Goal: Find contact information: Find contact information

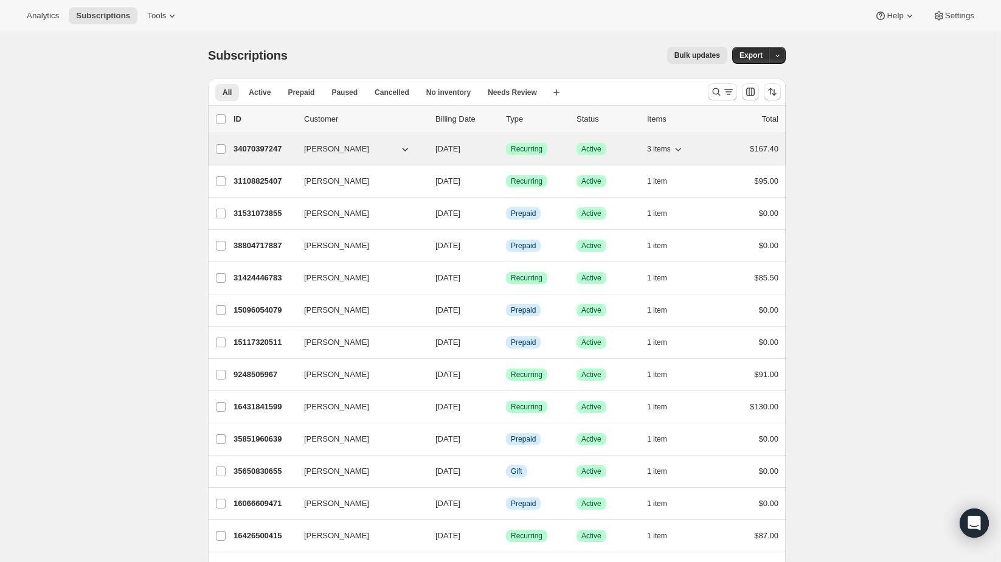
click at [410, 148] on icon "button" at bounding box center [405, 149] width 12 height 12
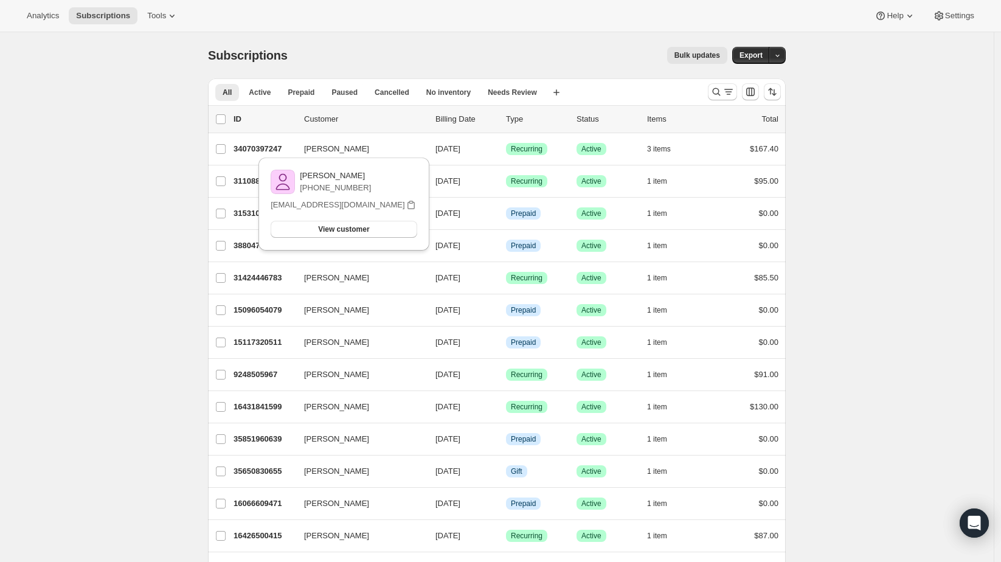
drag, startPoint x: 375, startPoint y: 173, endPoint x: 307, endPoint y: 175, distance: 68.1
click at [307, 175] on div "[PERSON_NAME] [PHONE_NUMBER]" at bounding box center [344, 182] width 146 height 24
copy p "[PERSON_NAME]"
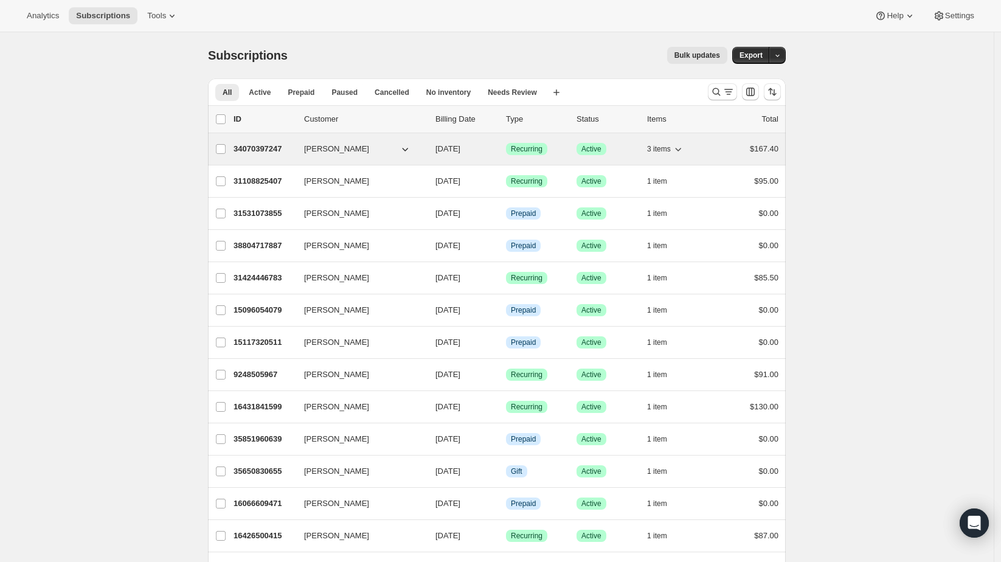
click at [664, 149] on span "3 items" at bounding box center [659, 149] width 24 height 10
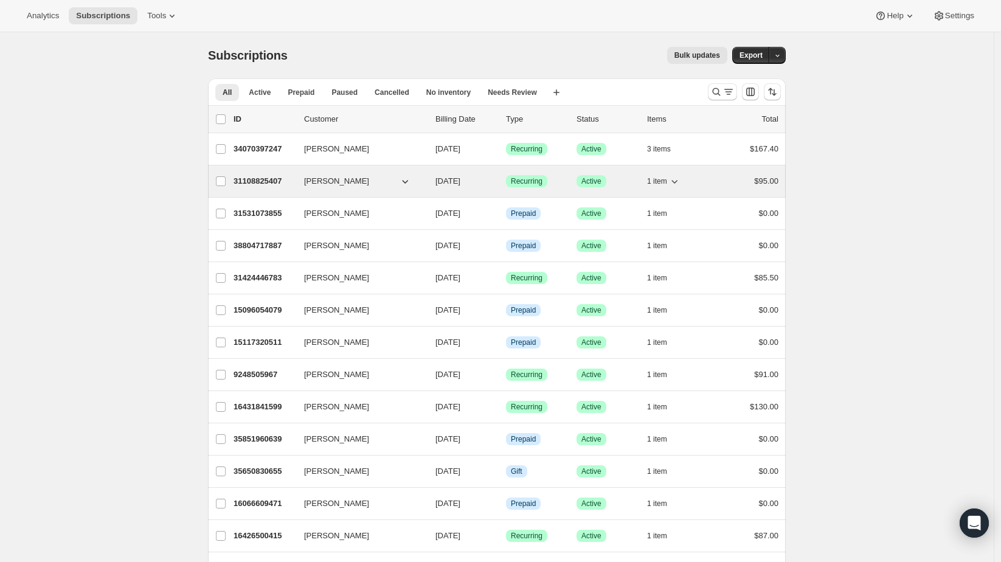
click at [670, 174] on button "1 item" at bounding box center [663, 181] width 33 height 17
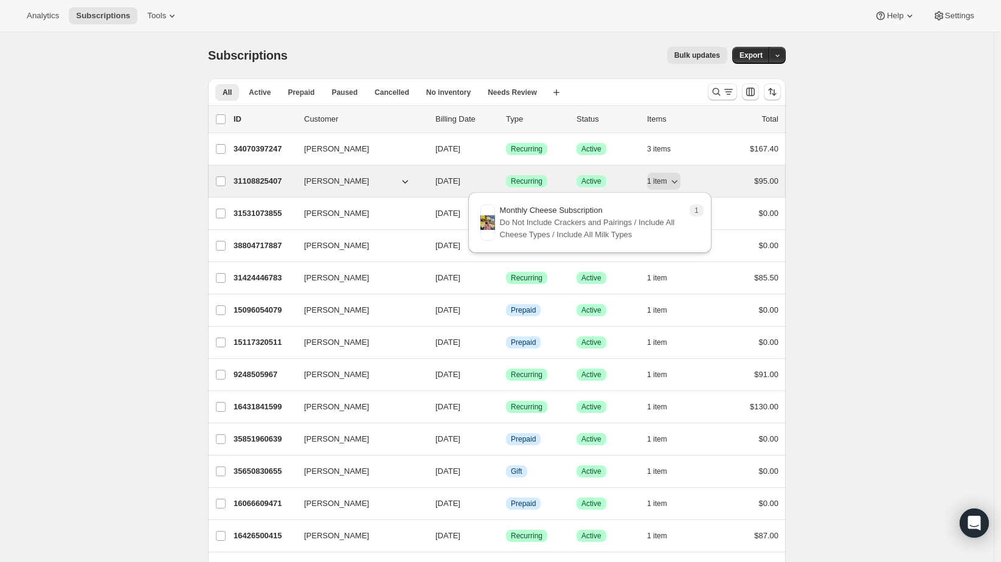
click at [401, 181] on button "[PERSON_NAME]" at bounding box center [358, 181] width 122 height 19
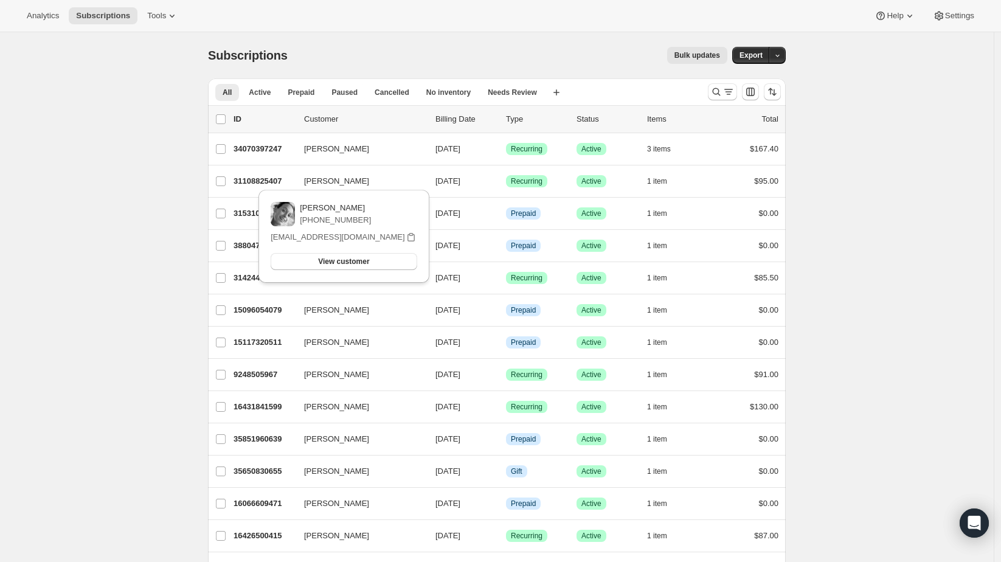
drag, startPoint x: 362, startPoint y: 206, endPoint x: 302, endPoint y: 206, distance: 60.8
click at [302, 206] on div "[PERSON_NAME] [PHONE_NUMBER]" at bounding box center [344, 214] width 146 height 24
click at [315, 206] on p "[PERSON_NAME]" at bounding box center [335, 208] width 71 height 12
drag, startPoint x: 306, startPoint y: 209, endPoint x: 361, endPoint y: 210, distance: 55.4
click at [365, 210] on div "[PERSON_NAME] [PHONE_NUMBER]" at bounding box center [344, 214] width 146 height 24
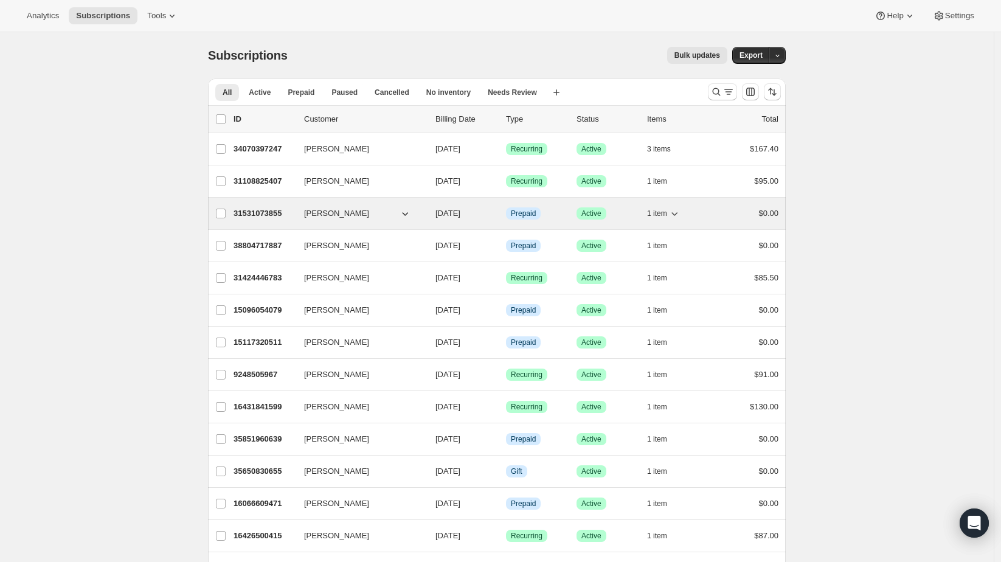
click at [671, 216] on icon "button" at bounding box center [674, 213] width 12 height 12
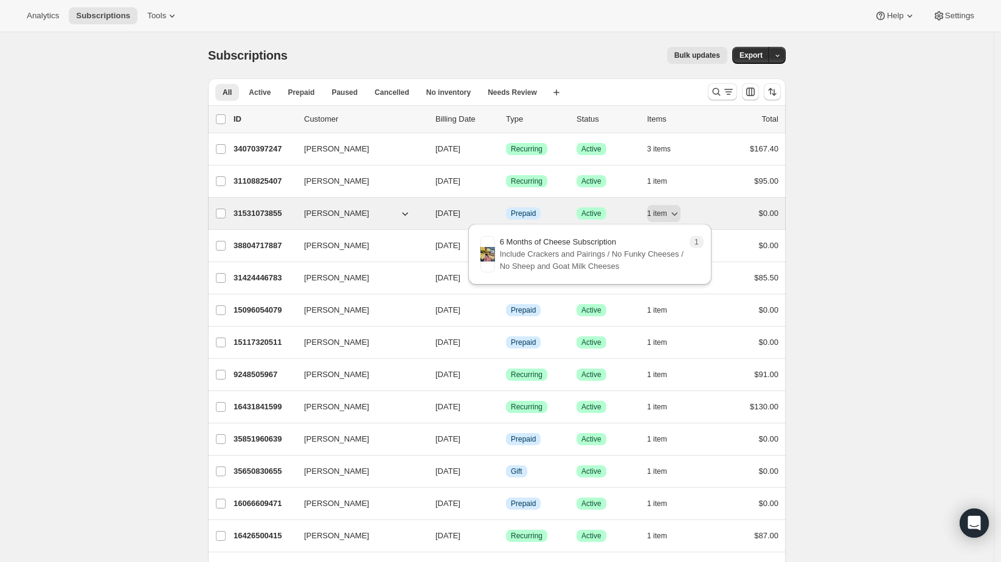
click at [369, 212] on button "[PERSON_NAME]" at bounding box center [358, 213] width 122 height 19
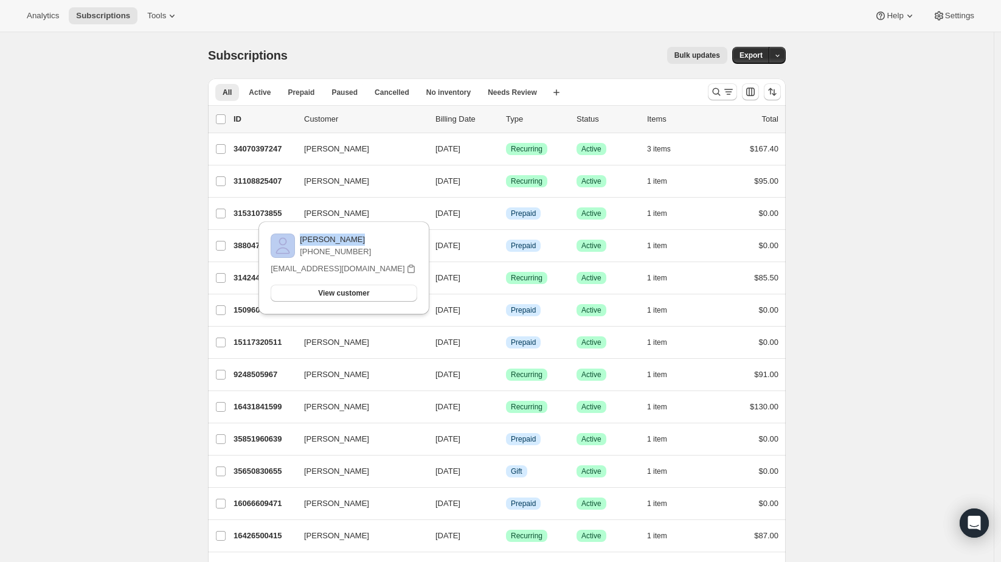
drag, startPoint x: 365, startPoint y: 240, endPoint x: 291, endPoint y: 241, distance: 74.2
click at [291, 241] on div "[PERSON_NAME] [PHONE_NUMBER]" at bounding box center [344, 246] width 146 height 24
copy div "[PERSON_NAME]"
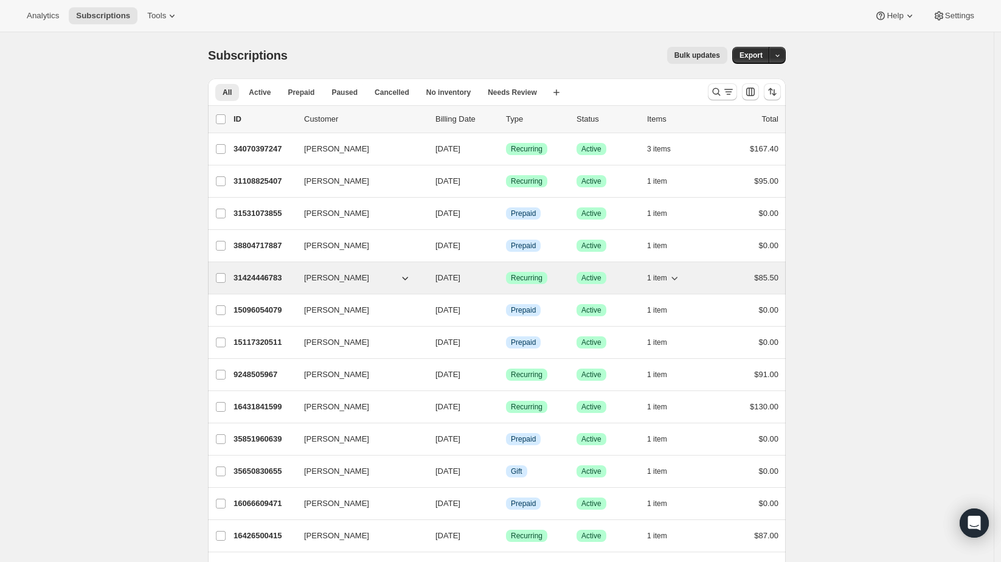
click at [667, 270] on button "1 item" at bounding box center [663, 277] width 33 height 17
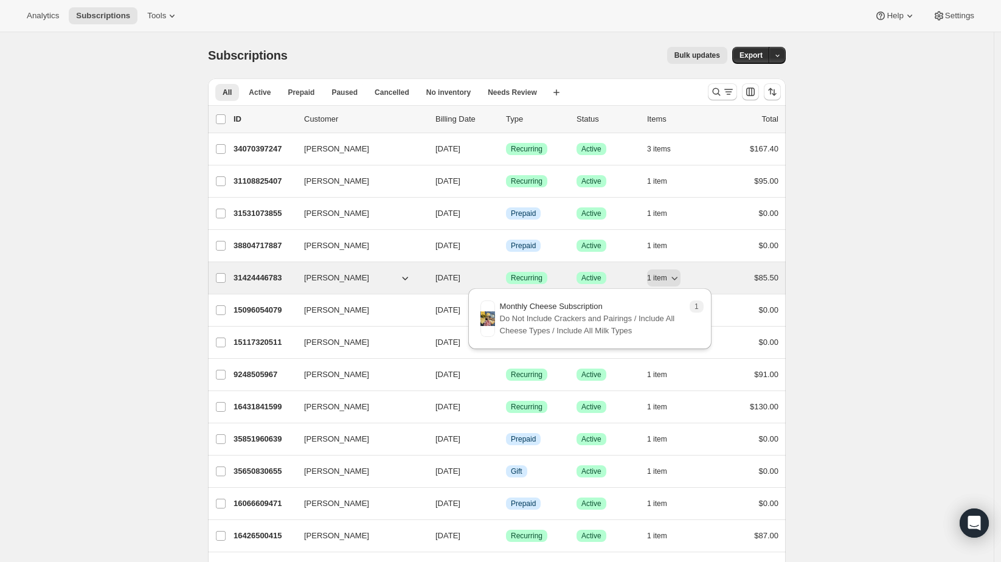
click at [403, 275] on icon "button" at bounding box center [405, 278] width 12 height 12
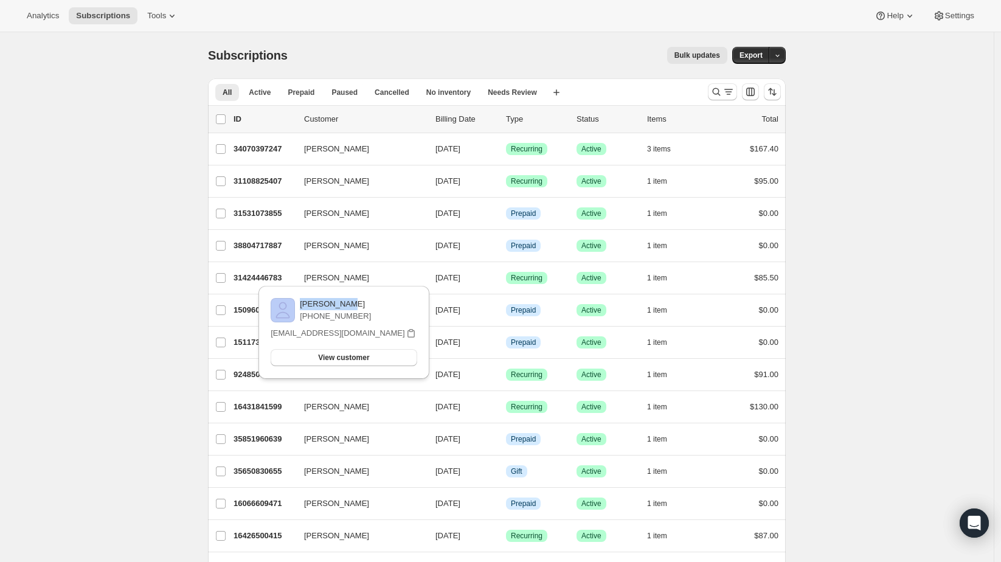
drag, startPoint x: 361, startPoint y: 303, endPoint x: 300, endPoint y: 305, distance: 60.8
click at [300, 305] on div "[PERSON_NAME] [PHONE_NUMBER]" at bounding box center [344, 310] width 146 height 24
drag, startPoint x: 327, startPoint y: 300, endPoint x: 340, endPoint y: 296, distance: 13.9
click at [342, 301] on p "[PERSON_NAME]" at bounding box center [335, 304] width 71 height 12
drag, startPoint x: 347, startPoint y: 300, endPoint x: 305, endPoint y: 303, distance: 42.0
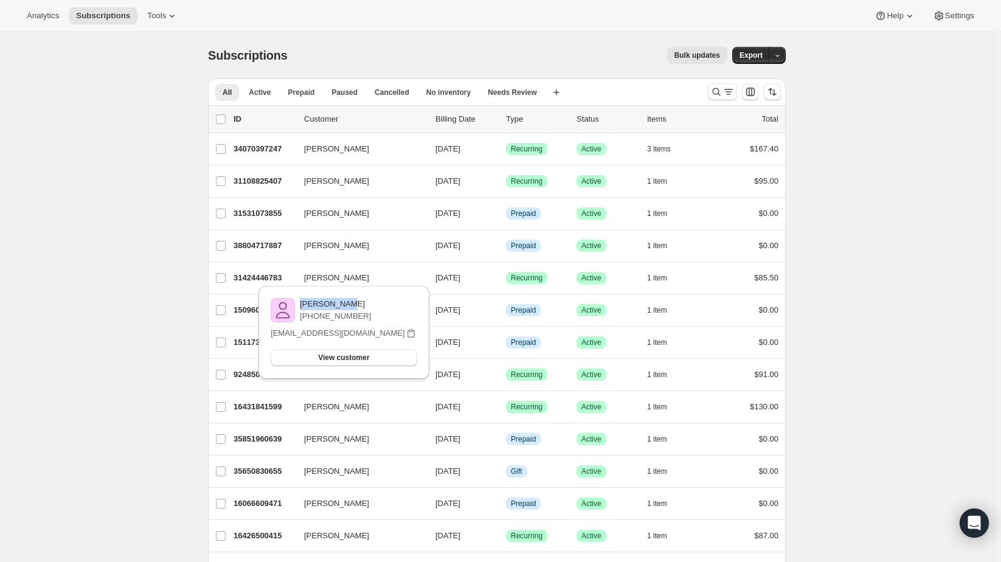
click at [305, 303] on p "[PERSON_NAME]" at bounding box center [335, 304] width 71 height 12
copy p "[PERSON_NAME]"
drag, startPoint x: 900, startPoint y: 283, endPoint x: 861, endPoint y: 283, distance: 38.9
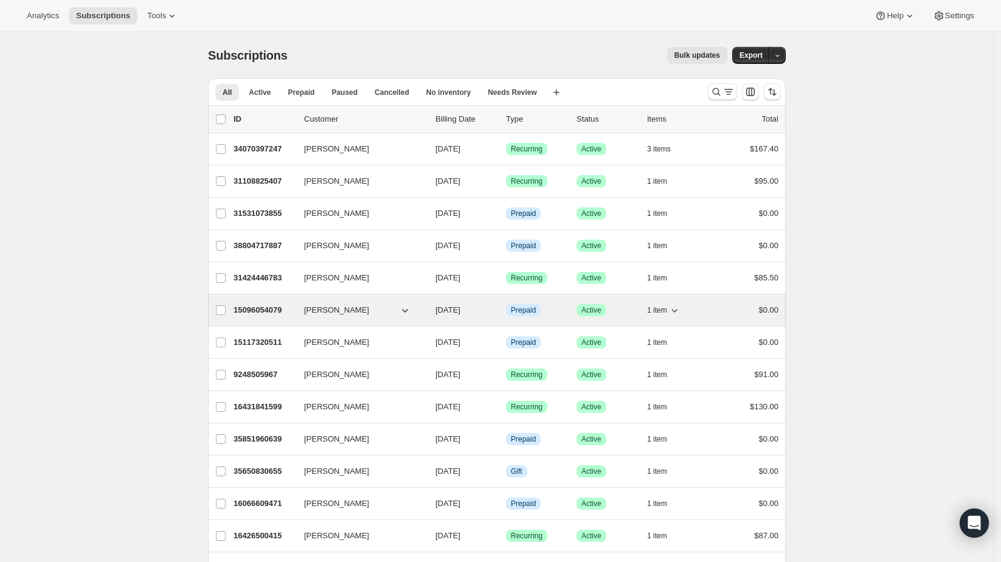
click at [667, 312] on span "1 item" at bounding box center [657, 310] width 20 height 10
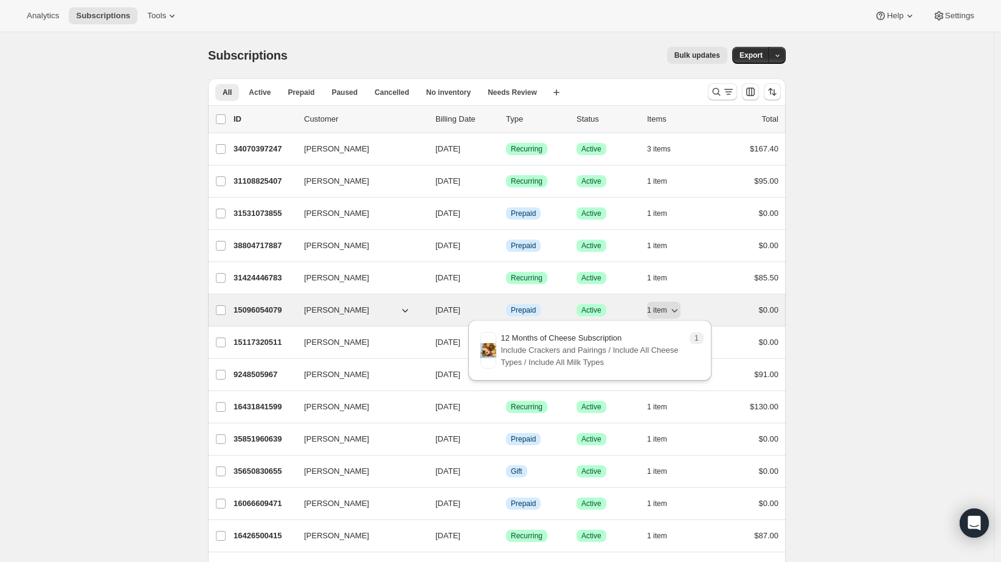
click at [393, 308] on button "[PERSON_NAME]" at bounding box center [358, 309] width 122 height 19
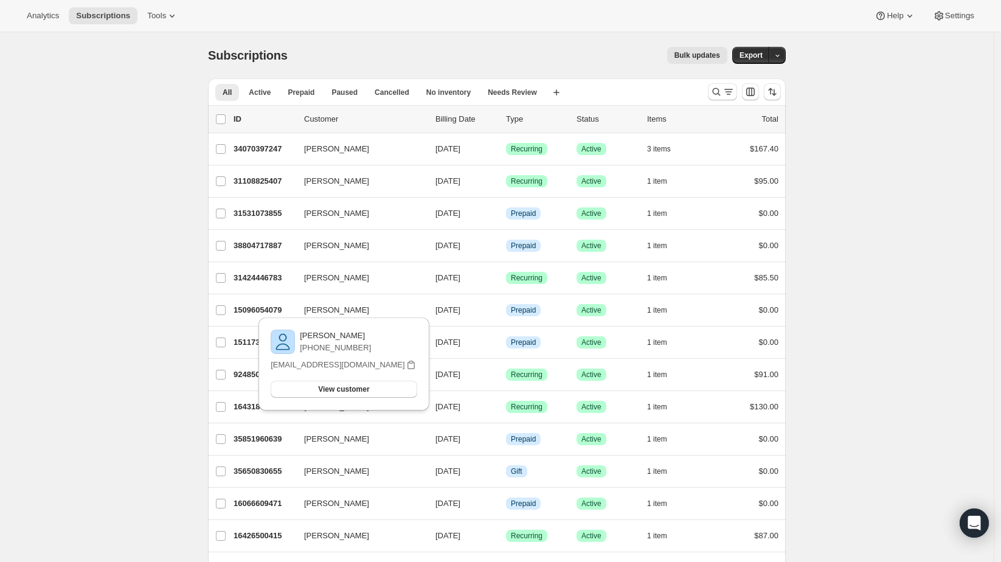
drag, startPoint x: 368, startPoint y: 336, endPoint x: 305, endPoint y: 336, distance: 62.6
click at [305, 336] on div "[PERSON_NAME] [PHONE_NUMBER]" at bounding box center [344, 342] width 146 height 24
copy p "[PERSON_NAME]"
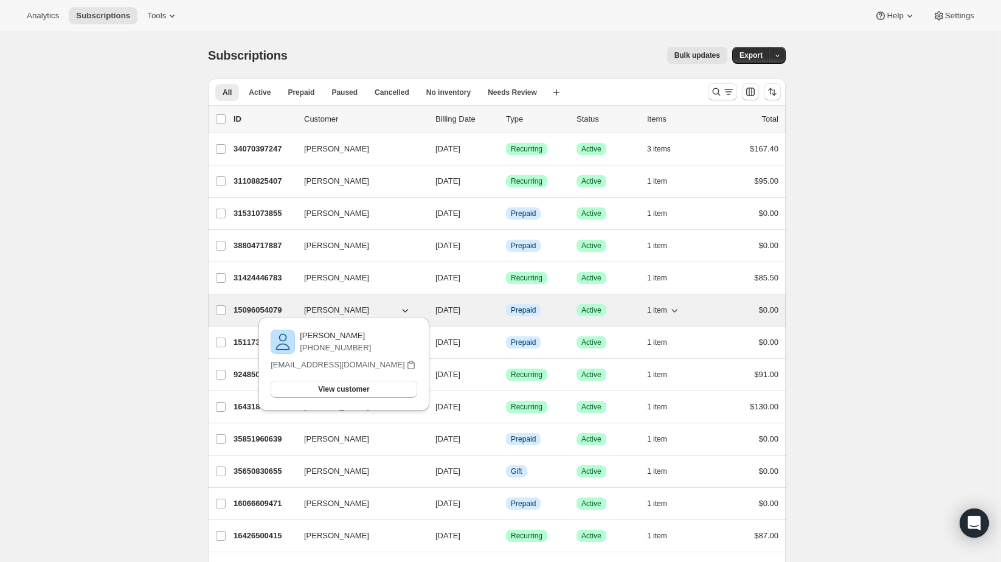
click at [657, 311] on span "1 item" at bounding box center [657, 310] width 20 height 10
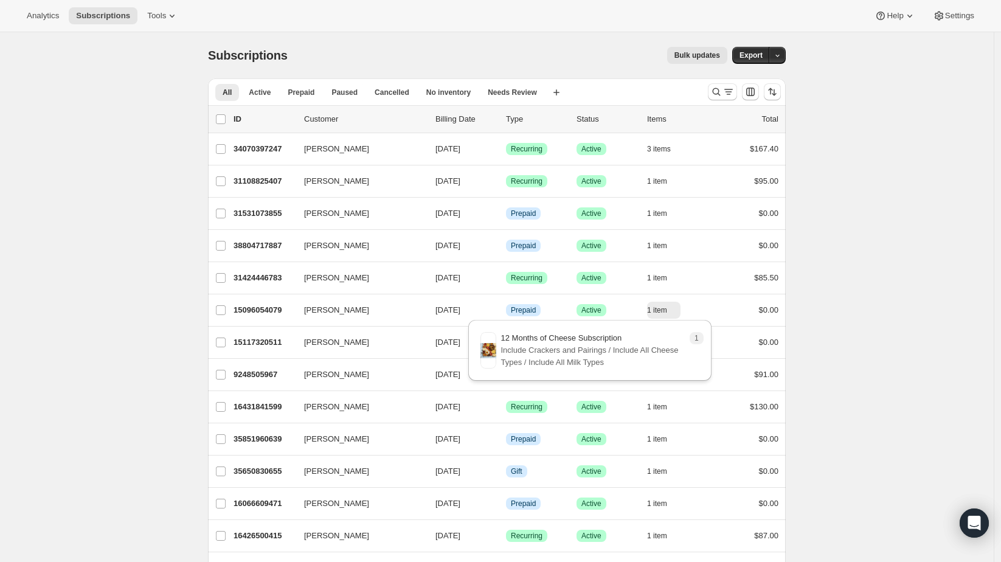
drag, startPoint x: 910, startPoint y: 325, endPoint x: 884, endPoint y: 325, distance: 26.2
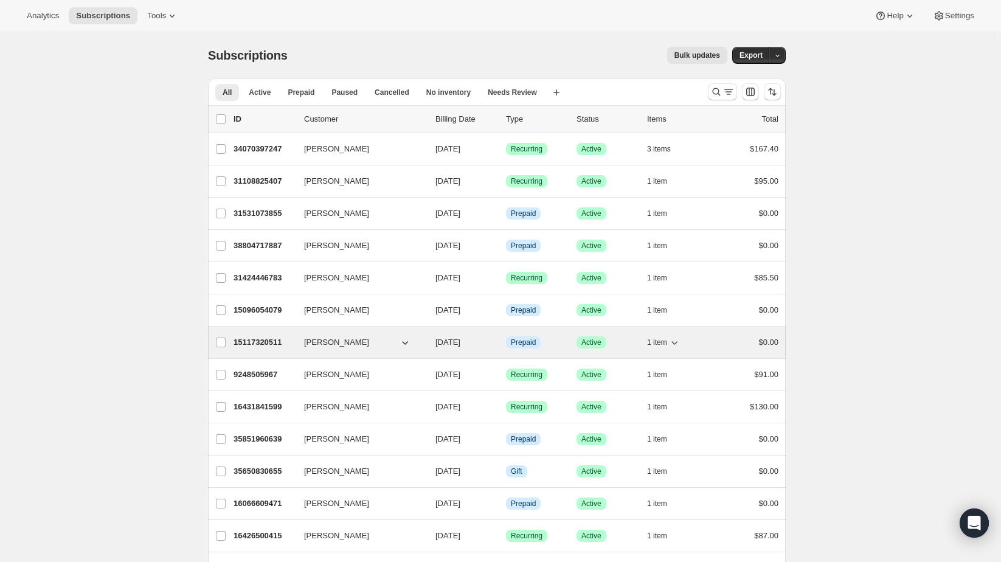
click at [671, 337] on button "1 item" at bounding box center [663, 342] width 33 height 17
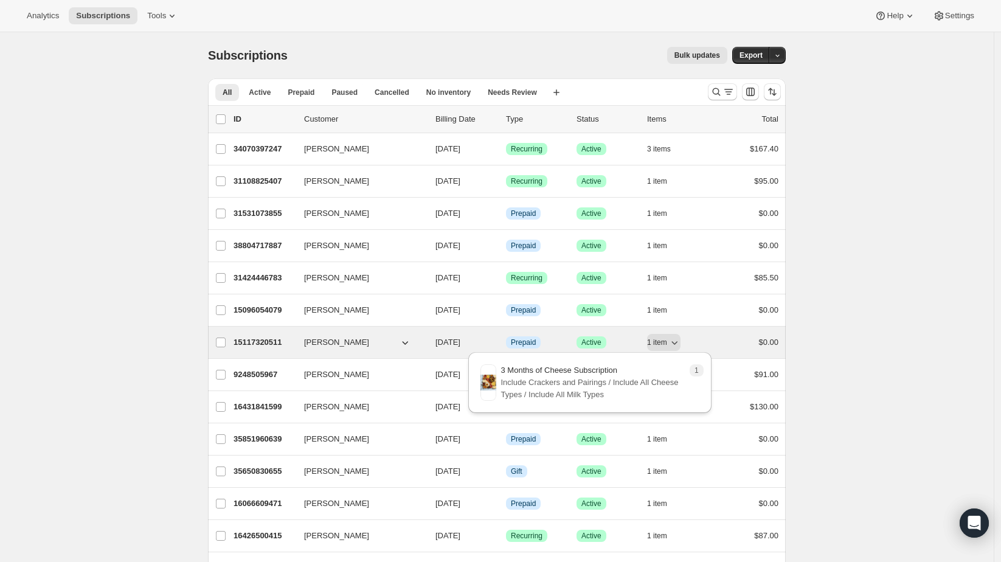
click at [400, 339] on button "[PERSON_NAME]" at bounding box center [358, 342] width 122 height 19
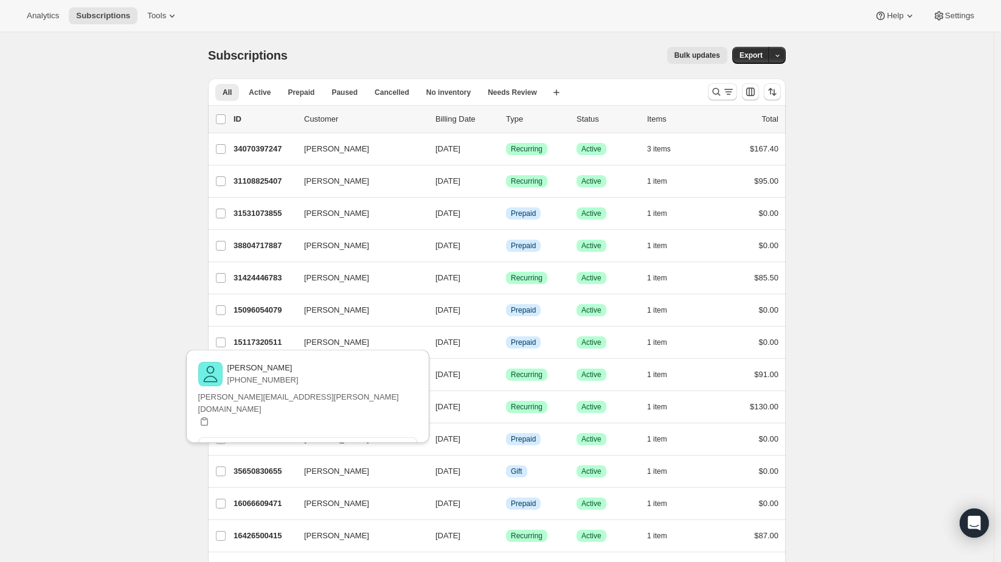
drag, startPoint x: 382, startPoint y: 370, endPoint x: 307, endPoint y: 367, distance: 75.5
click at [307, 367] on div "[PERSON_NAME] [PHONE_NUMBER]" at bounding box center [307, 374] width 219 height 24
copy p "[PERSON_NAME]"
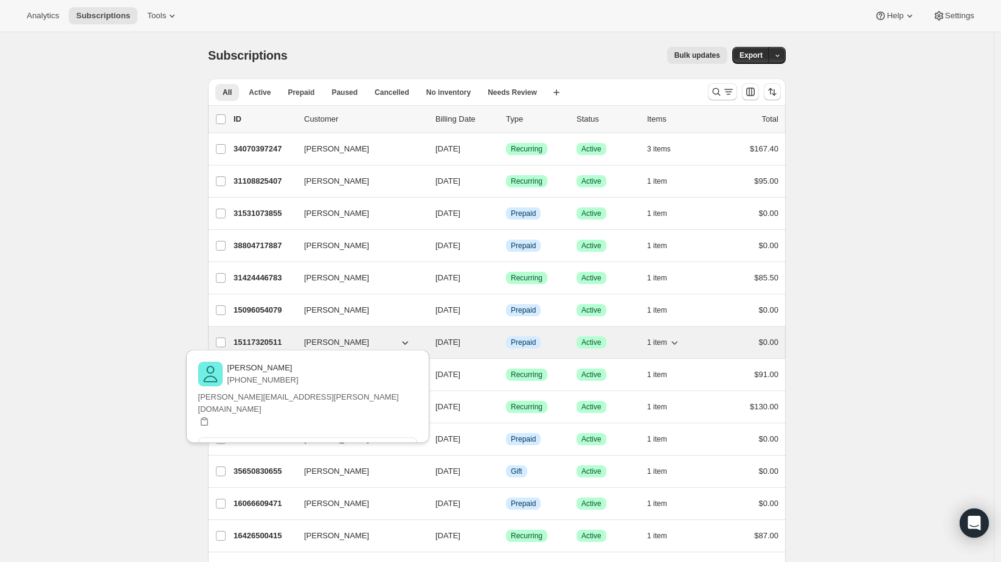
click at [675, 344] on icon "button" at bounding box center [674, 342] width 12 height 12
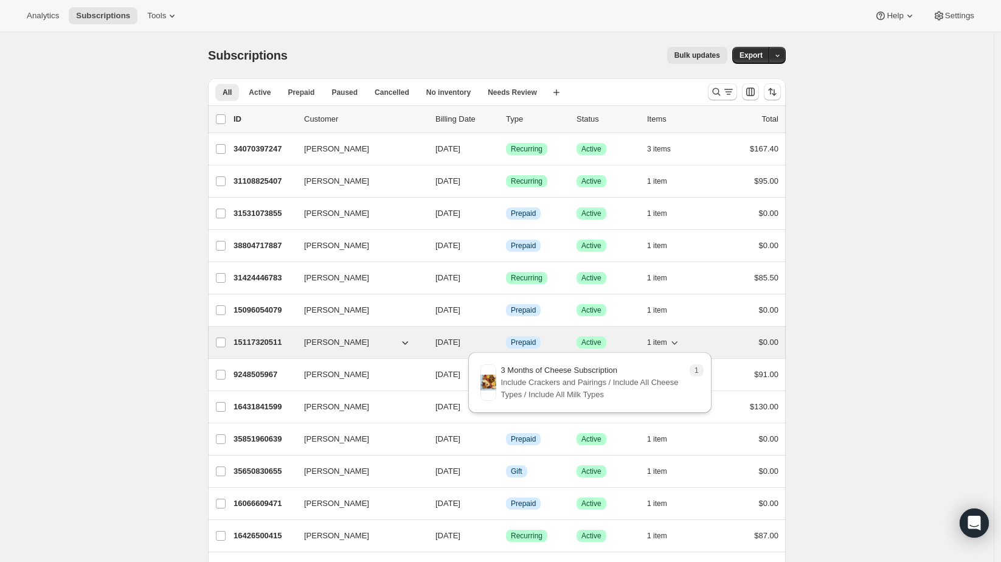
click at [675, 344] on icon "button" at bounding box center [674, 342] width 12 height 12
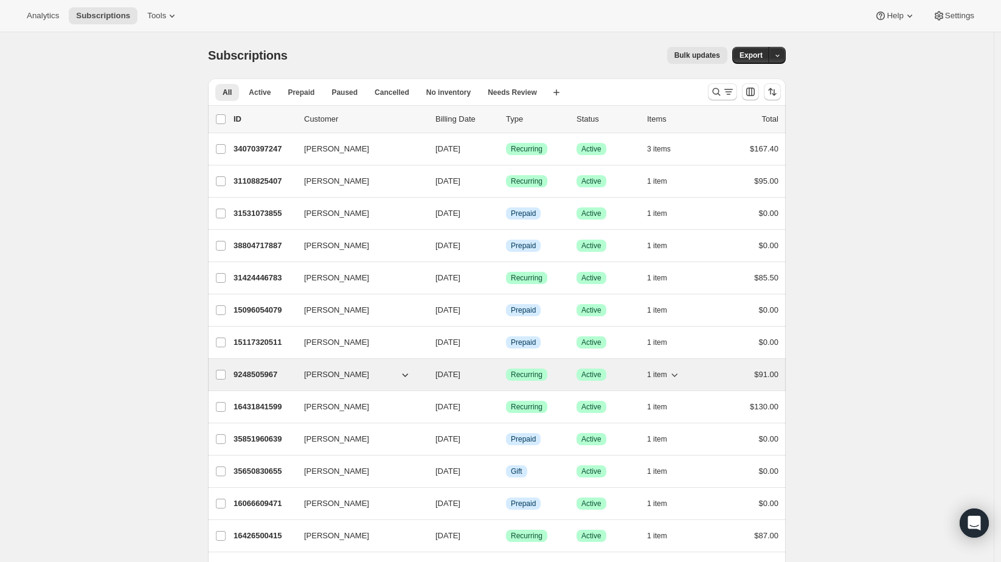
click at [659, 374] on span "1 item" at bounding box center [657, 375] width 20 height 10
click at [379, 374] on button "[PERSON_NAME]" at bounding box center [358, 374] width 122 height 19
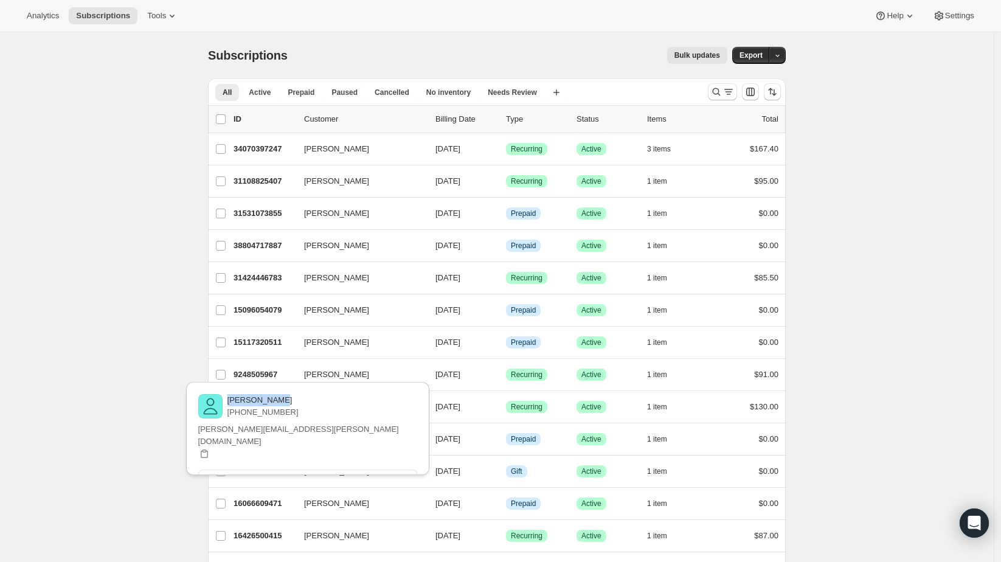
drag, startPoint x: 359, startPoint y: 398, endPoint x: 304, endPoint y: 398, distance: 55.4
click at [304, 398] on div "[PERSON_NAME] [PHONE_NUMBER]" at bounding box center [307, 406] width 219 height 24
copy p "[PERSON_NAME]"
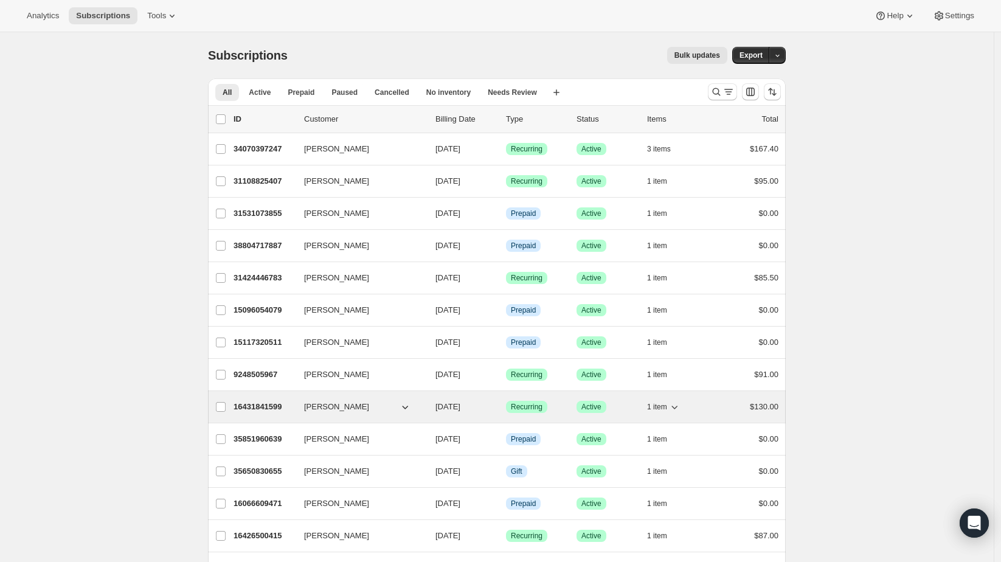
click at [396, 404] on button "[PERSON_NAME]" at bounding box center [358, 406] width 122 height 19
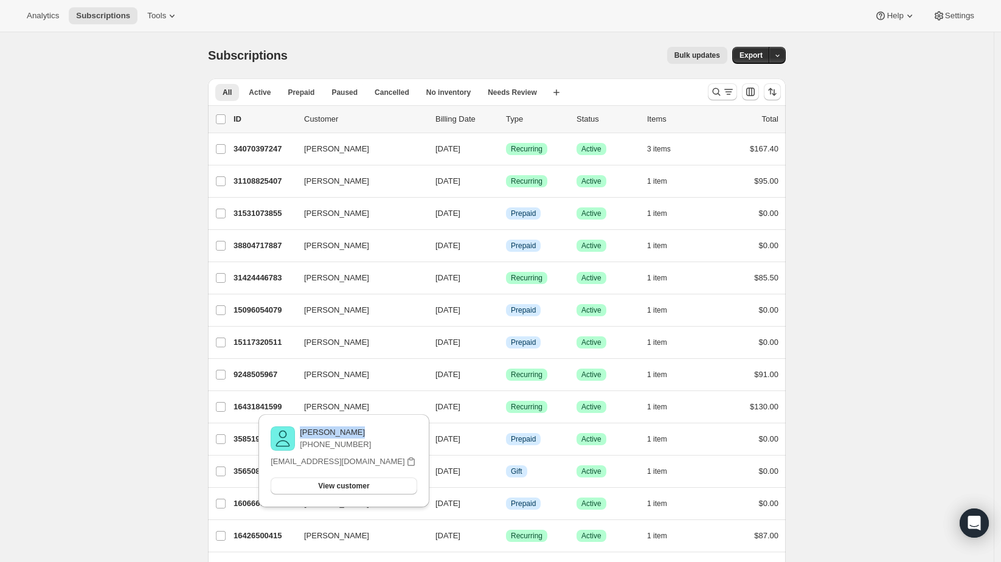
drag, startPoint x: 365, startPoint y: 431, endPoint x: 305, endPoint y: 431, distance: 59.6
click at [305, 431] on div "[PERSON_NAME] [PHONE_NUMBER]" at bounding box center [344, 438] width 146 height 24
copy p "[PERSON_NAME]"
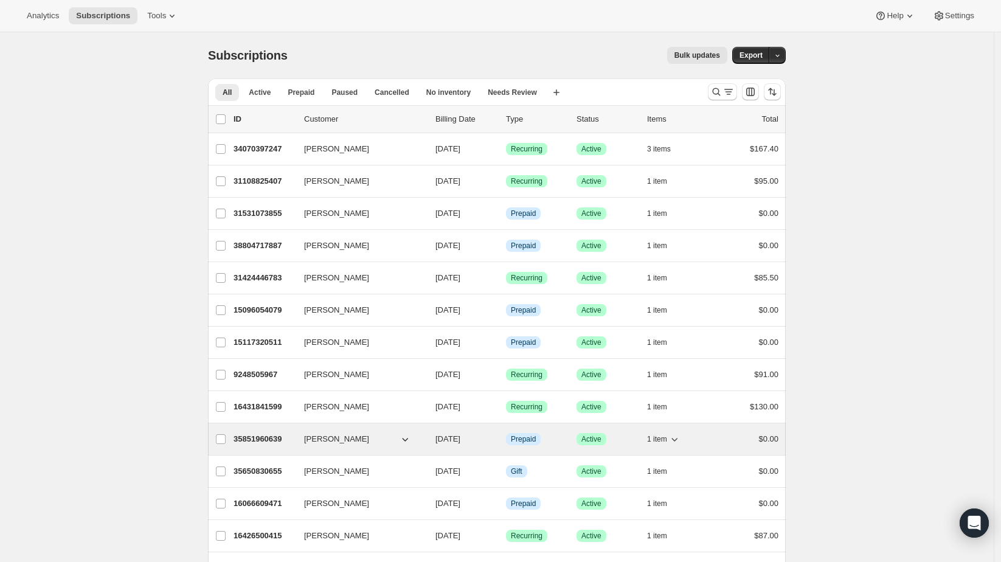
click at [665, 435] on span "1 item" at bounding box center [657, 439] width 20 height 10
click at [366, 436] on span "[PERSON_NAME]" at bounding box center [336, 439] width 65 height 12
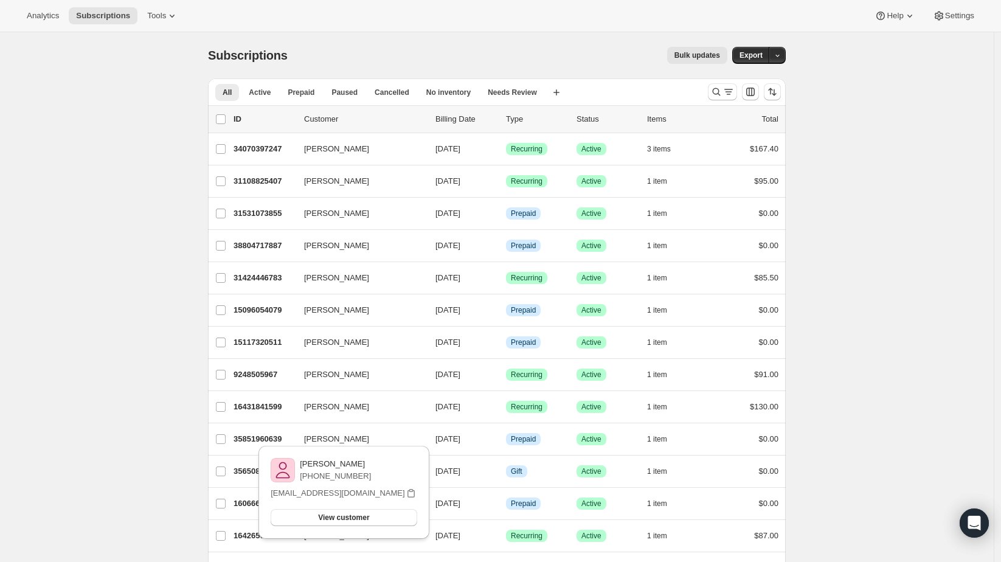
drag, startPoint x: 330, startPoint y: 465, endPoint x: 297, endPoint y: 465, distance: 32.8
click at [297, 465] on div "[PERSON_NAME] [PHONE_NUMBER]" at bounding box center [344, 470] width 146 height 24
copy div "[PERSON_NAME]"
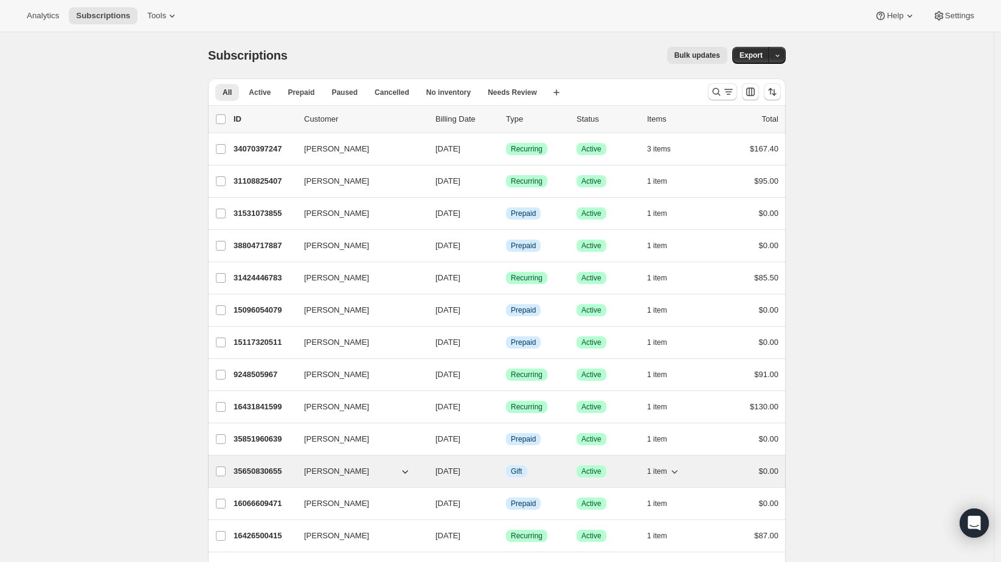
click at [406, 466] on icon "button" at bounding box center [405, 471] width 12 height 12
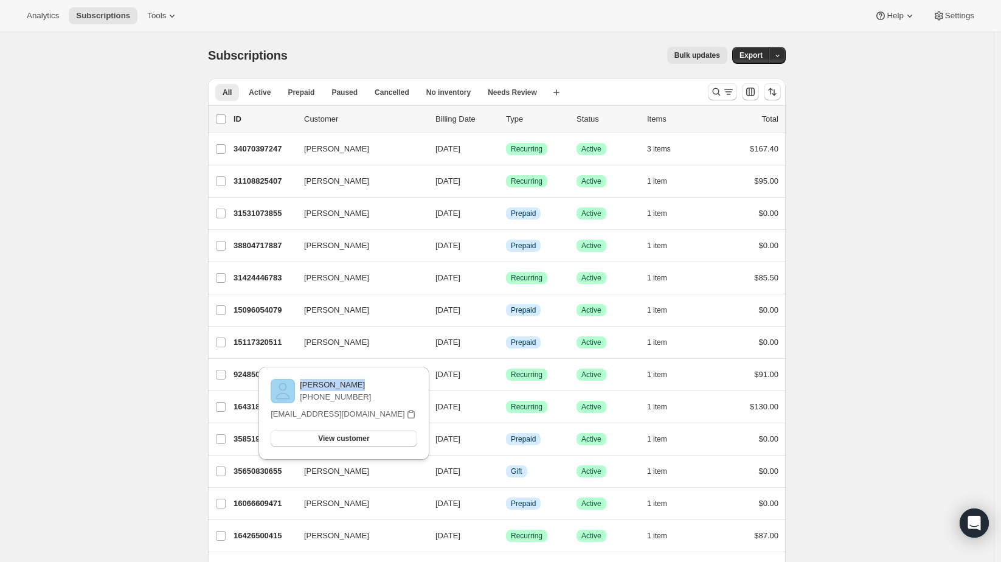
drag, startPoint x: 363, startPoint y: 386, endPoint x: 297, endPoint y: 383, distance: 65.7
click at [297, 383] on div "[PERSON_NAME] [PHONE_NUMBER]" at bounding box center [344, 391] width 146 height 24
copy div "[PERSON_NAME]"
click at [680, 374] on icon "button" at bounding box center [674, 375] width 12 height 12
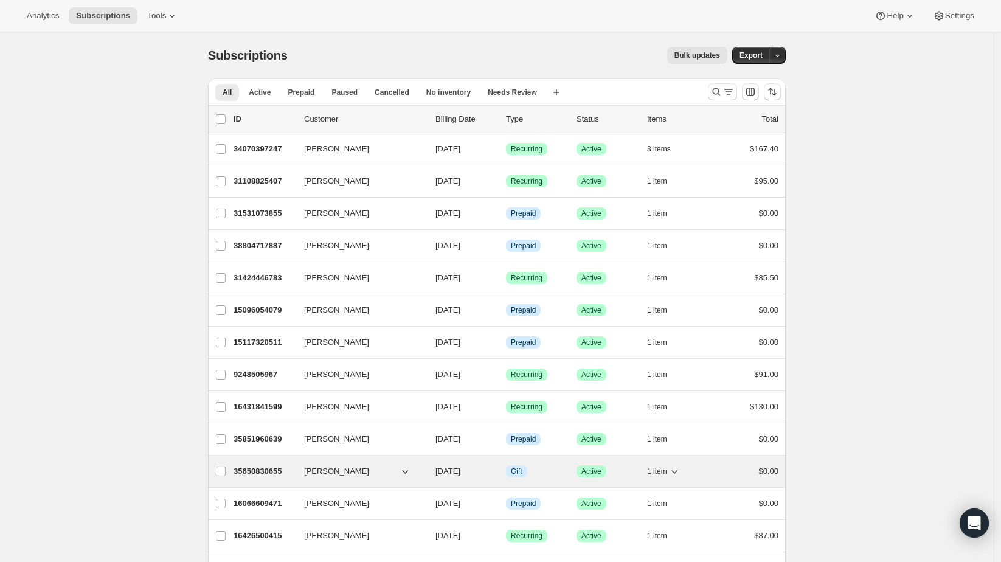
click at [671, 466] on icon "button" at bounding box center [674, 471] width 12 height 12
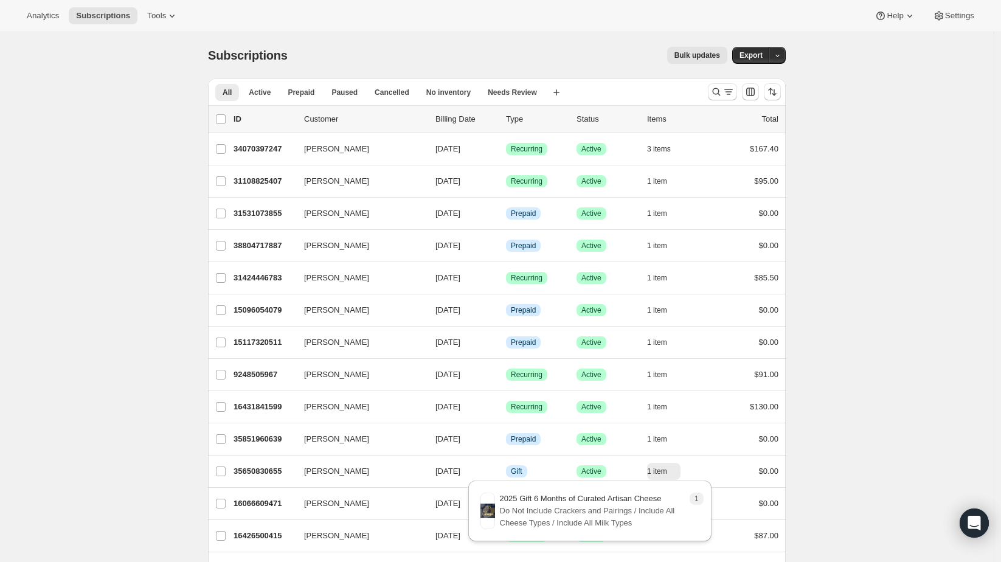
drag, startPoint x: 870, startPoint y: 341, endPoint x: 857, endPoint y: 347, distance: 14.7
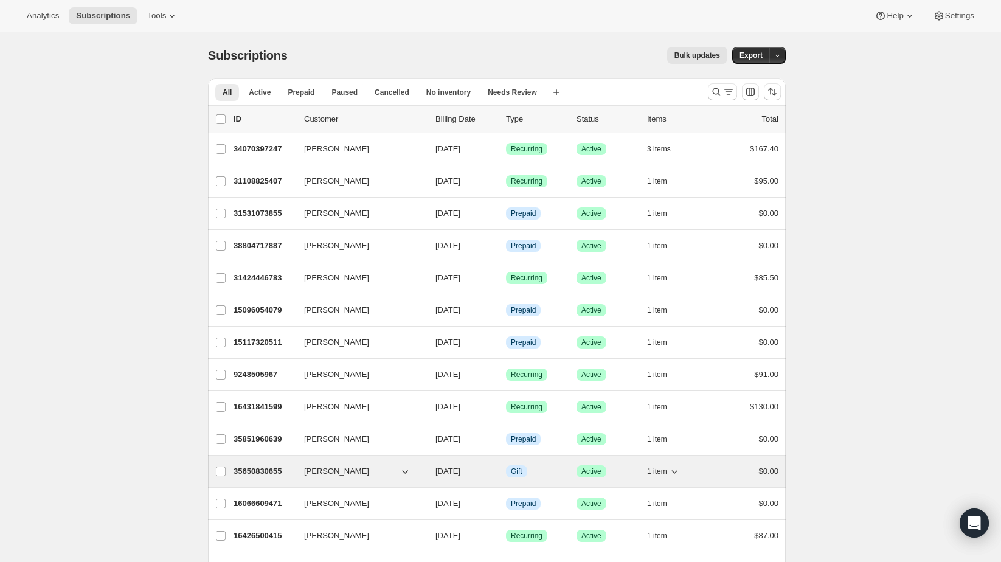
click at [667, 466] on span "1 item" at bounding box center [657, 471] width 20 height 10
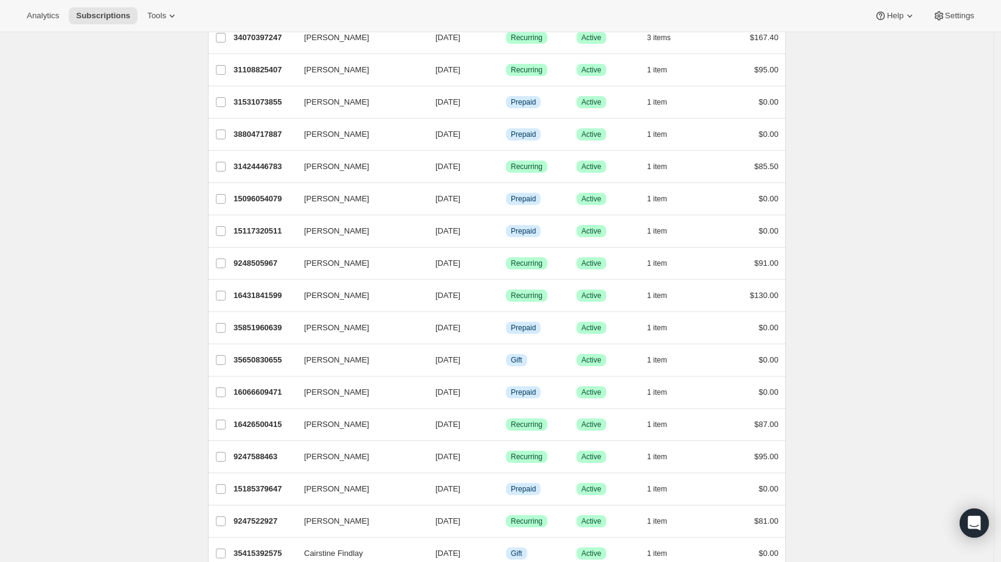
scroll to position [135, 0]
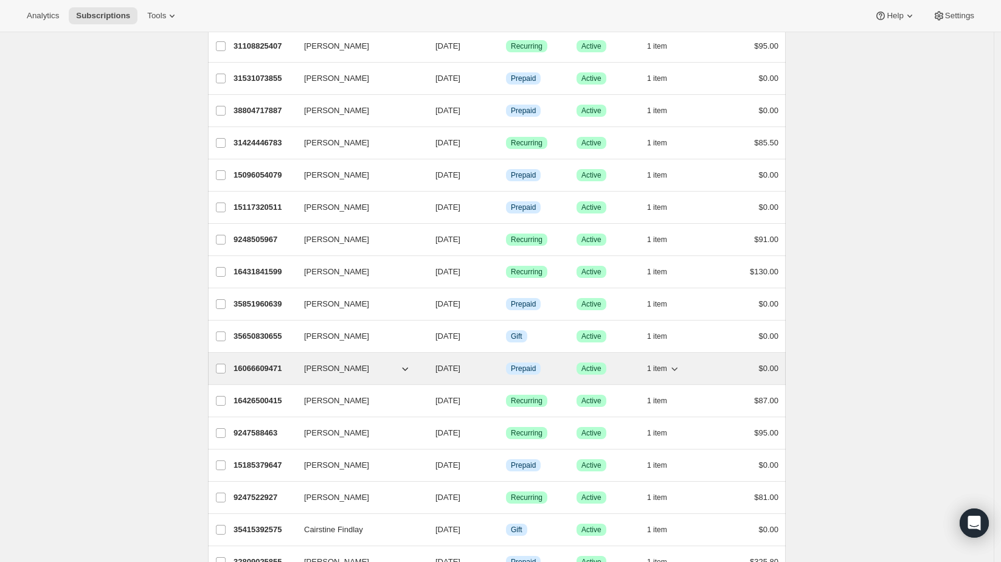
click at [662, 364] on span "1 item" at bounding box center [657, 369] width 20 height 10
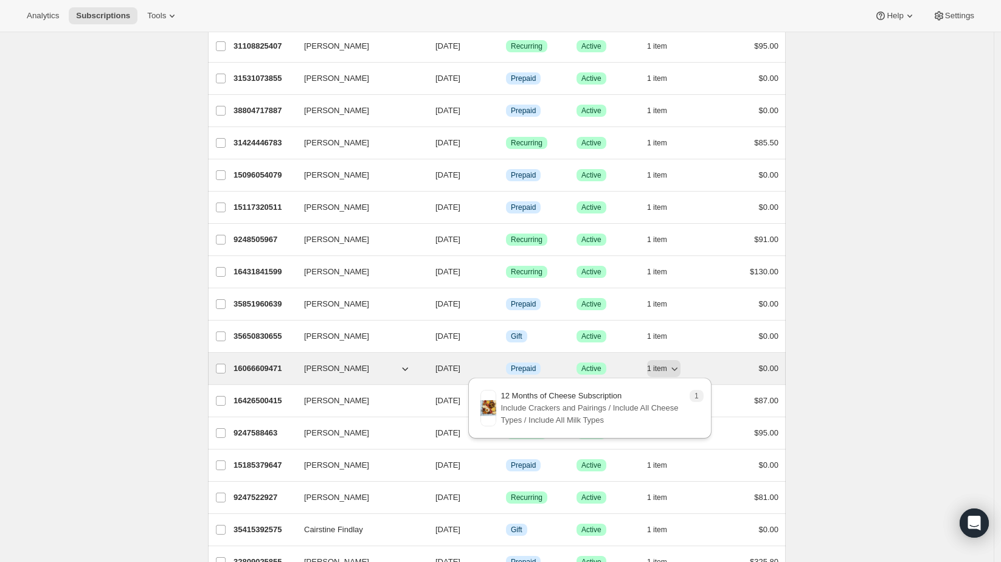
click at [392, 365] on button "[PERSON_NAME]" at bounding box center [358, 368] width 122 height 19
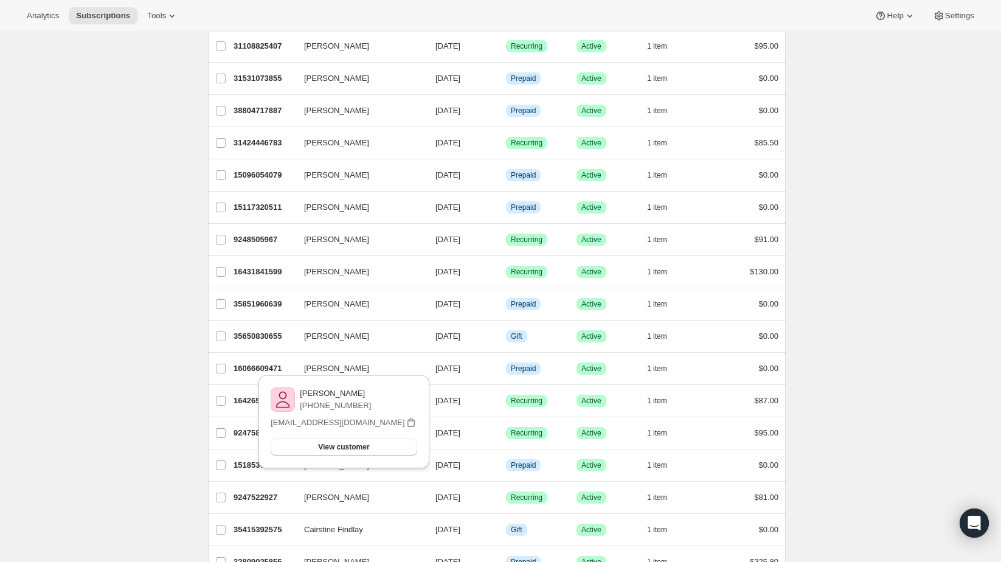
drag, startPoint x: 376, startPoint y: 393, endPoint x: 306, endPoint y: 392, distance: 70.6
click at [306, 392] on div "[PERSON_NAME] [PHONE_NUMBER]" at bounding box center [344, 399] width 146 height 24
copy p "[PERSON_NAME]"
drag, startPoint x: 949, startPoint y: 301, endPoint x: 907, endPoint y: 305, distance: 42.1
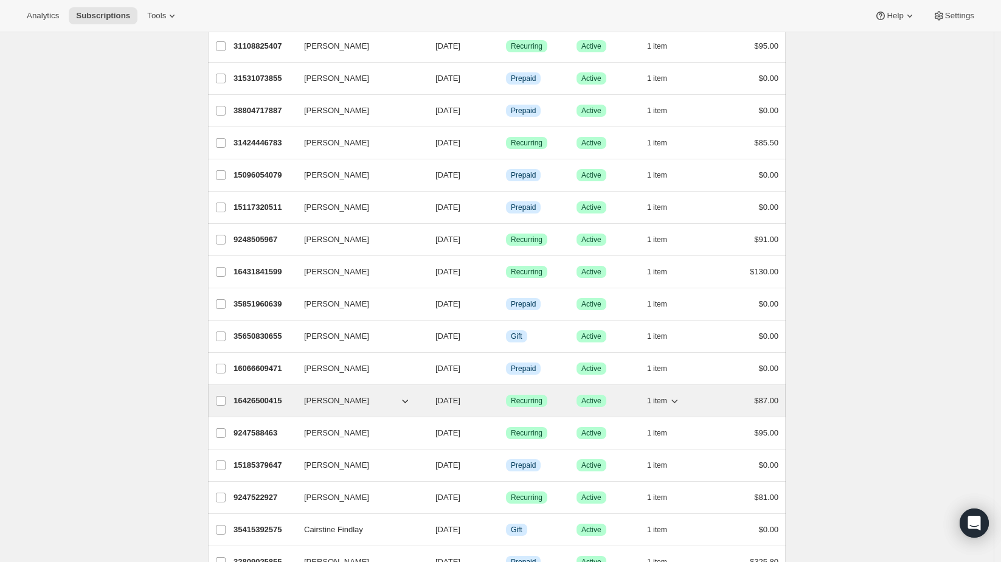
click at [348, 400] on button "[PERSON_NAME]" at bounding box center [358, 400] width 122 height 19
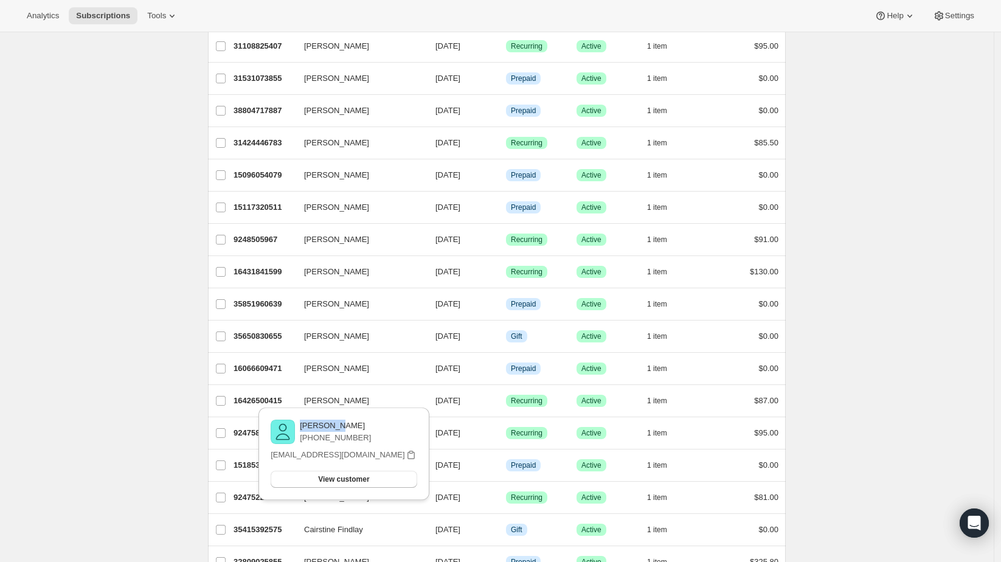
drag, startPoint x: 351, startPoint y: 425, endPoint x: 306, endPoint y: 421, distance: 45.2
click at [306, 421] on p "[PERSON_NAME]" at bounding box center [335, 426] width 71 height 12
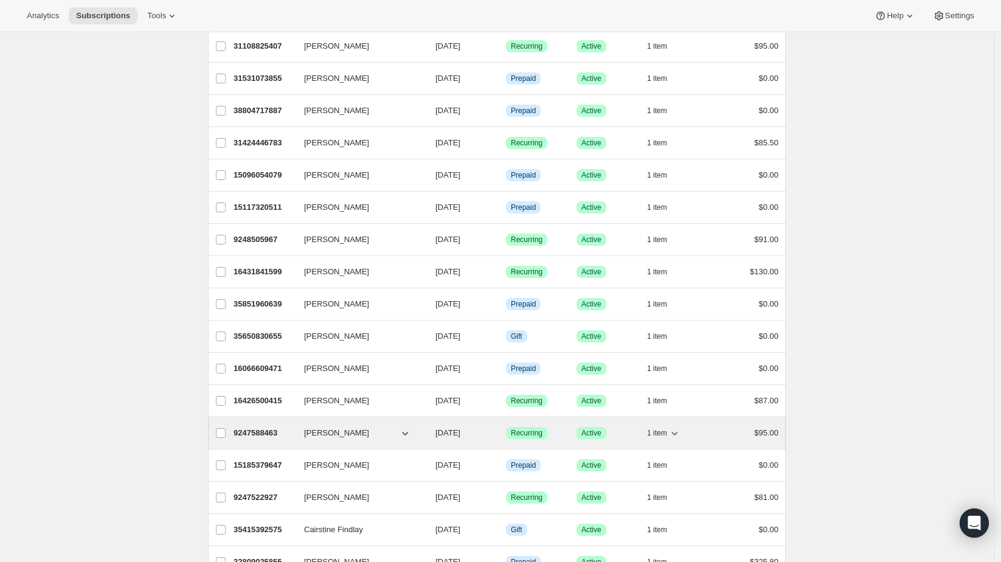
click at [372, 426] on button "[PERSON_NAME]" at bounding box center [358, 432] width 122 height 19
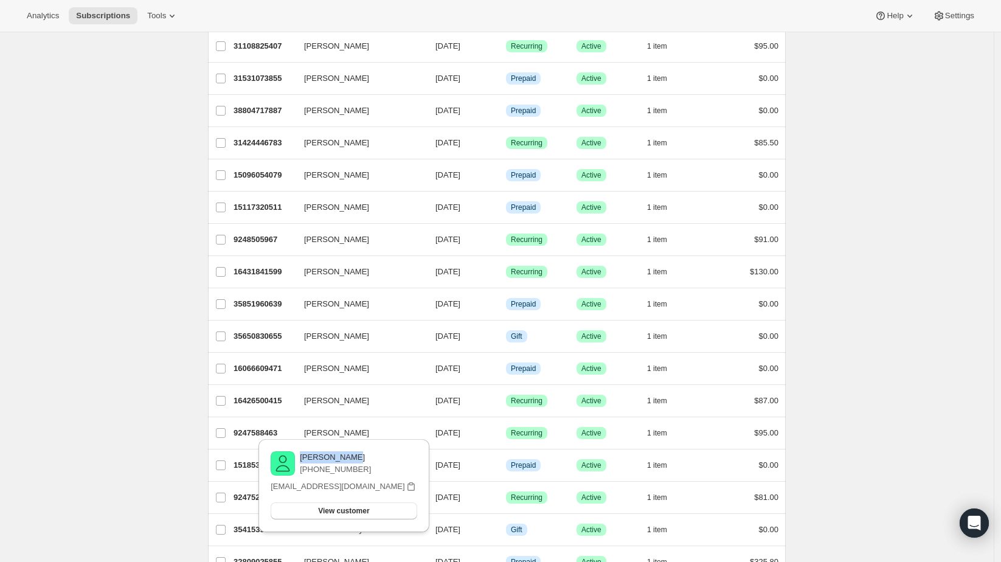
drag, startPoint x: 357, startPoint y: 460, endPoint x: 307, endPoint y: 459, distance: 49.9
click at [307, 459] on p "[PERSON_NAME]" at bounding box center [335, 457] width 71 height 12
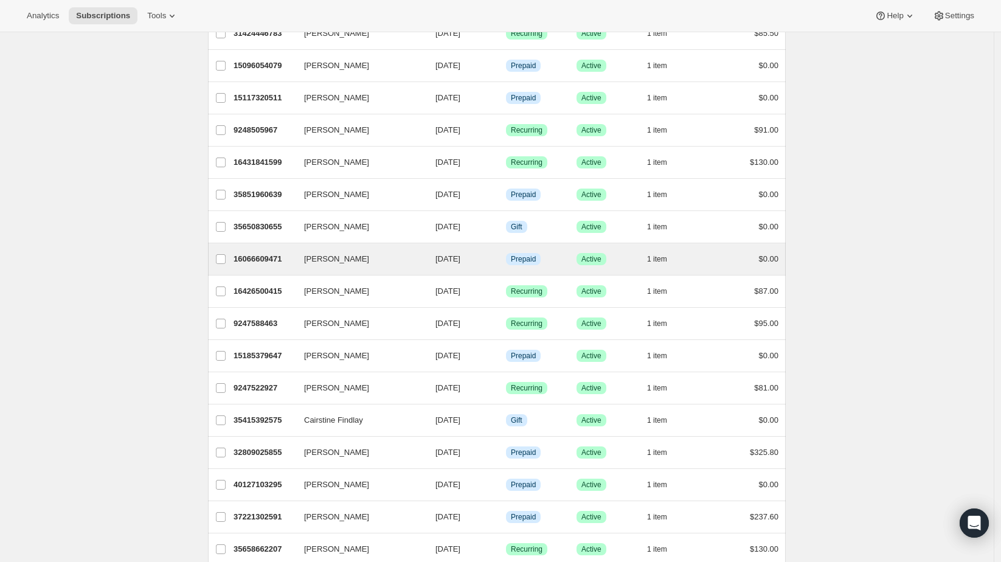
scroll to position [270, 0]
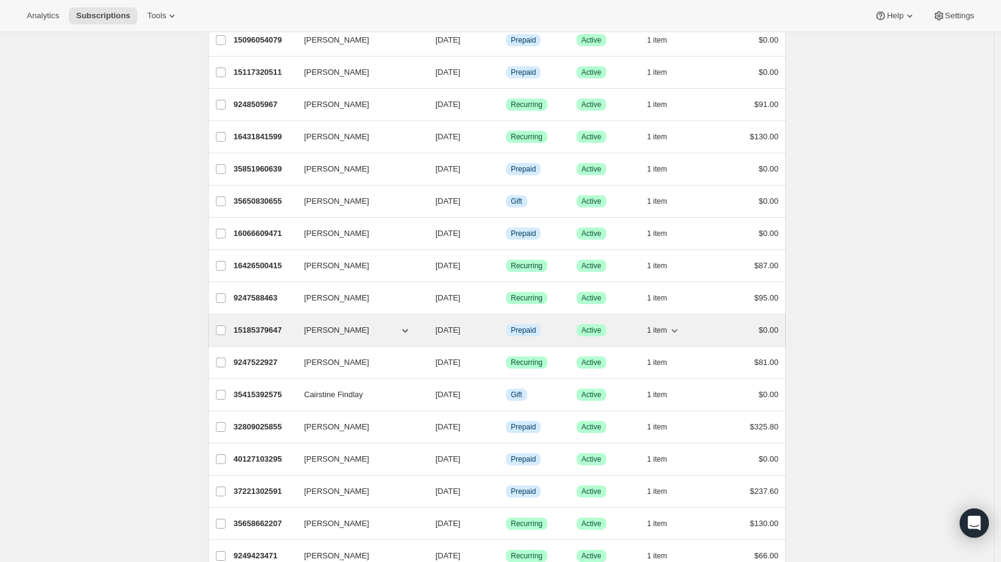
click at [400, 324] on button "[PERSON_NAME]" at bounding box center [358, 330] width 122 height 19
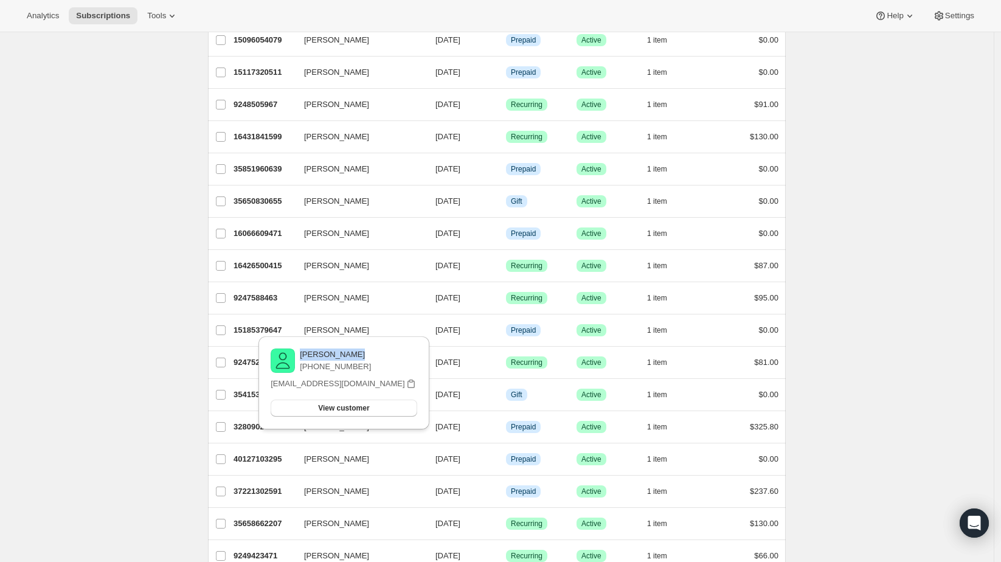
drag, startPoint x: 372, startPoint y: 355, endPoint x: 305, endPoint y: 350, distance: 67.1
click at [305, 350] on div "[PERSON_NAME] [PHONE_NUMBER]" at bounding box center [344, 361] width 146 height 24
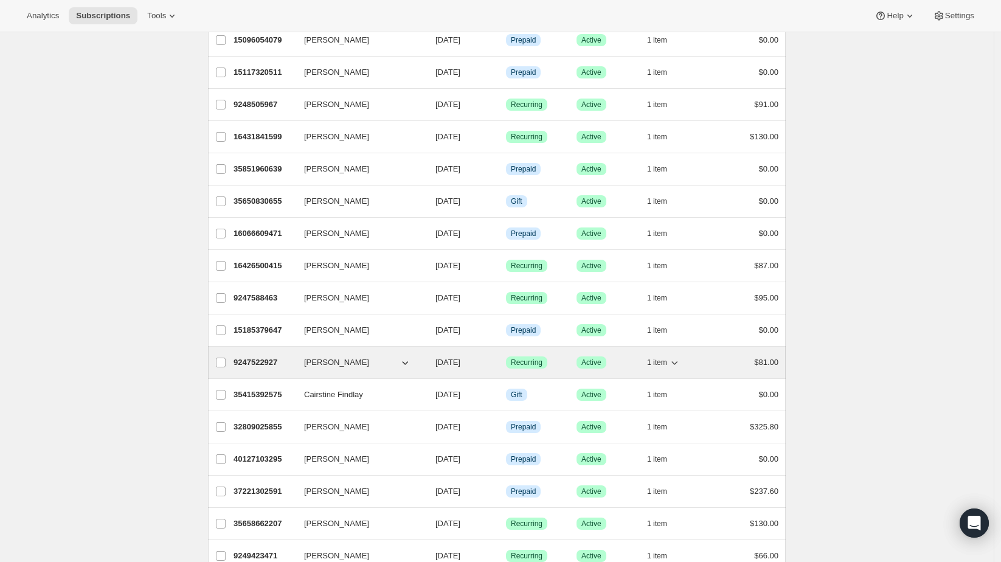
click at [355, 356] on button "[PERSON_NAME]" at bounding box center [358, 362] width 122 height 19
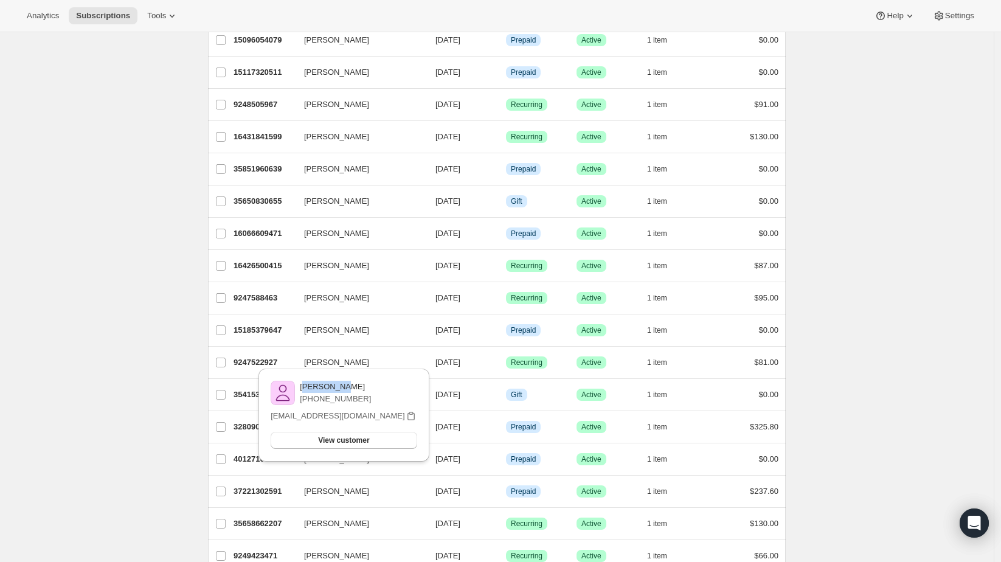
drag, startPoint x: 347, startPoint y: 384, endPoint x: 307, endPoint y: 386, distance: 40.2
click at [307, 386] on p "[PERSON_NAME]" at bounding box center [335, 387] width 71 height 12
click at [305, 386] on p "[PERSON_NAME]" at bounding box center [335, 387] width 71 height 12
drag, startPoint x: 305, startPoint y: 386, endPoint x: 328, endPoint y: 387, distance: 23.1
click at [328, 387] on p "[PERSON_NAME]" at bounding box center [335, 387] width 71 height 12
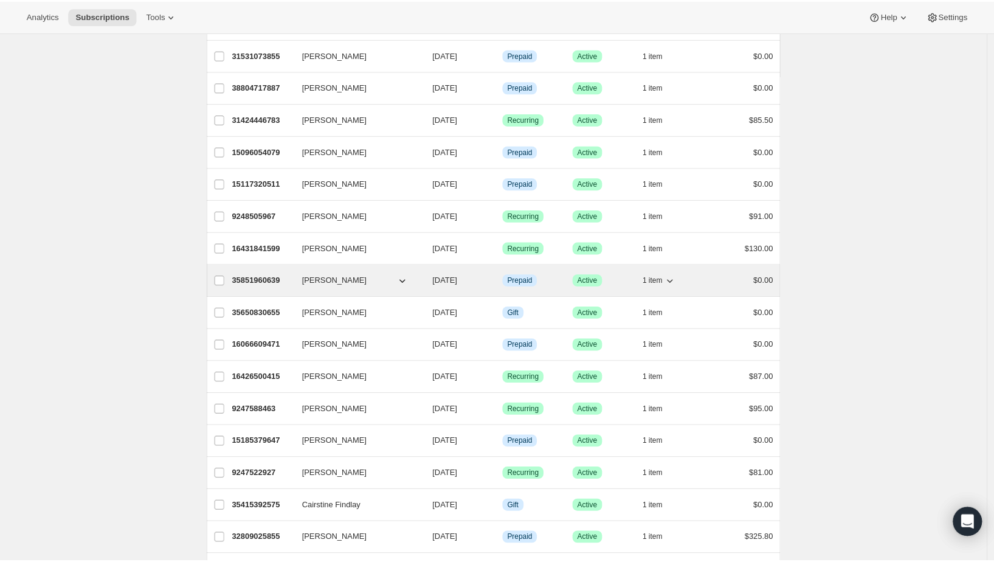
scroll to position [135, 0]
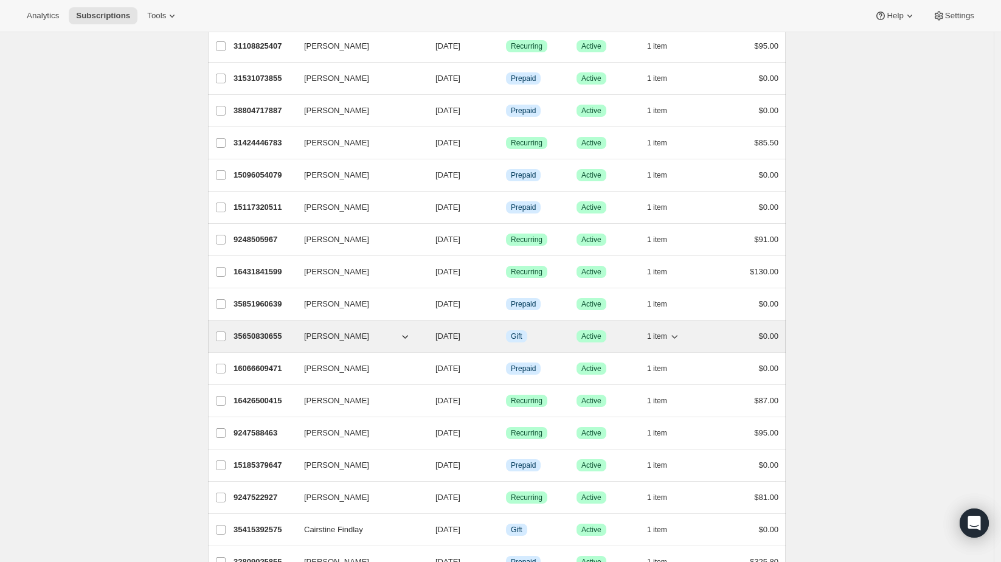
click at [657, 328] on button "1 item" at bounding box center [663, 336] width 33 height 17
